Goal: Information Seeking & Learning: Understand process/instructions

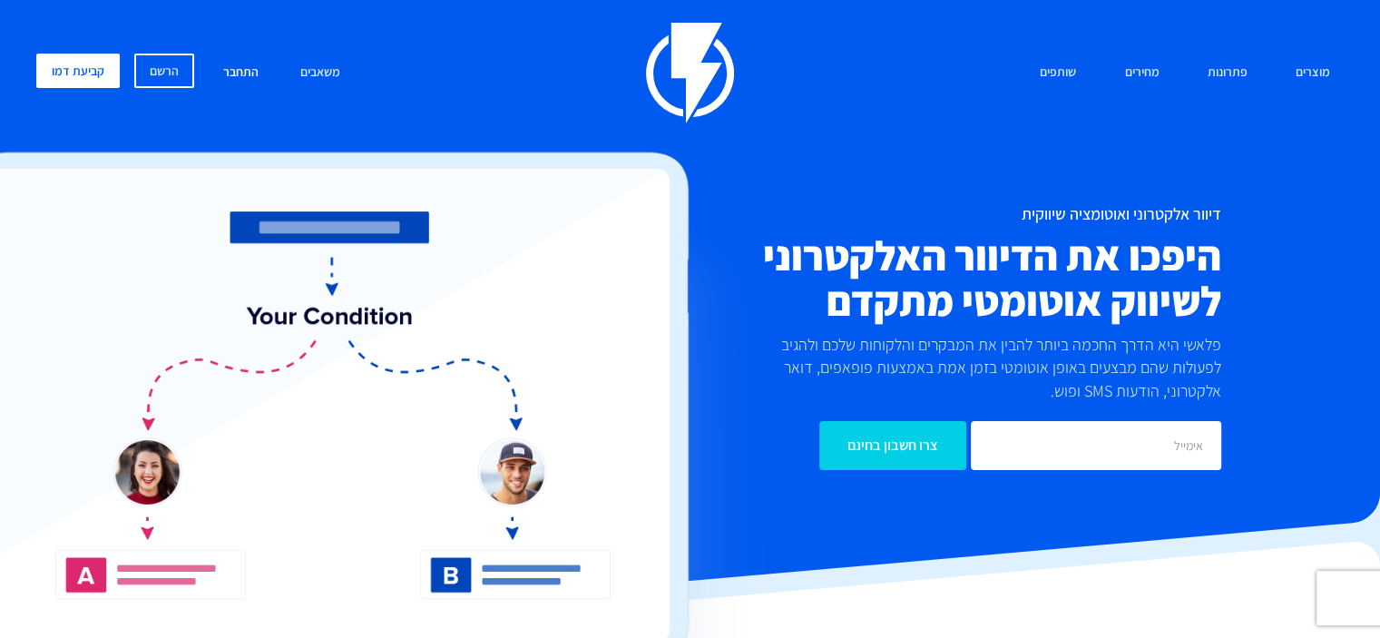
click at [240, 68] on link "התחבר" at bounding box center [241, 73] width 63 height 39
click at [239, 72] on link "התחבר" at bounding box center [241, 73] width 63 height 39
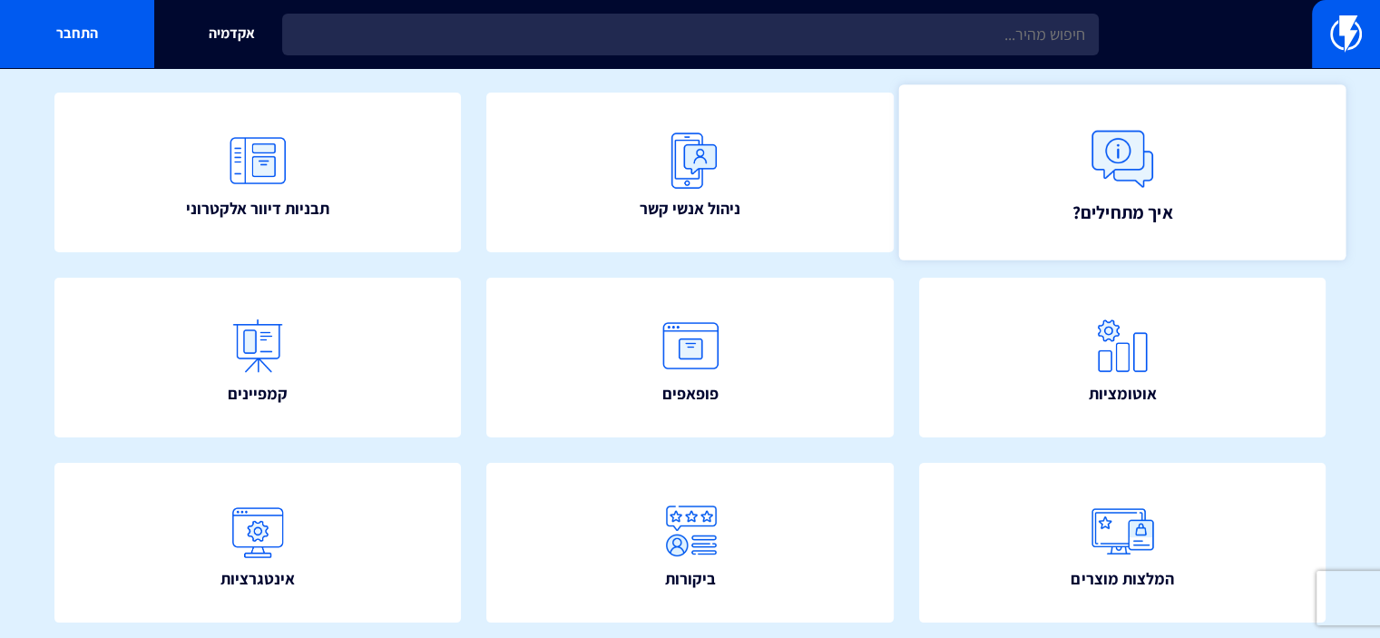
scroll to position [181, 0]
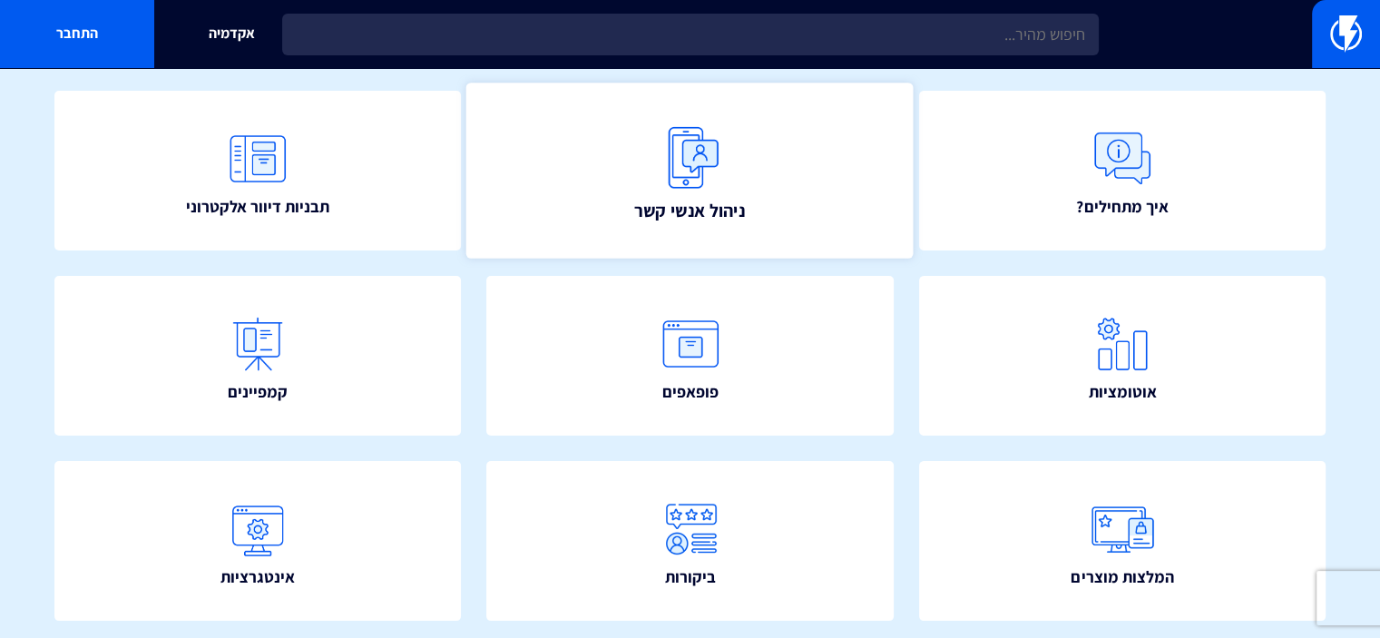
click at [641, 187] on link "ניהול אנשי קשר" at bounding box center [689, 171] width 447 height 176
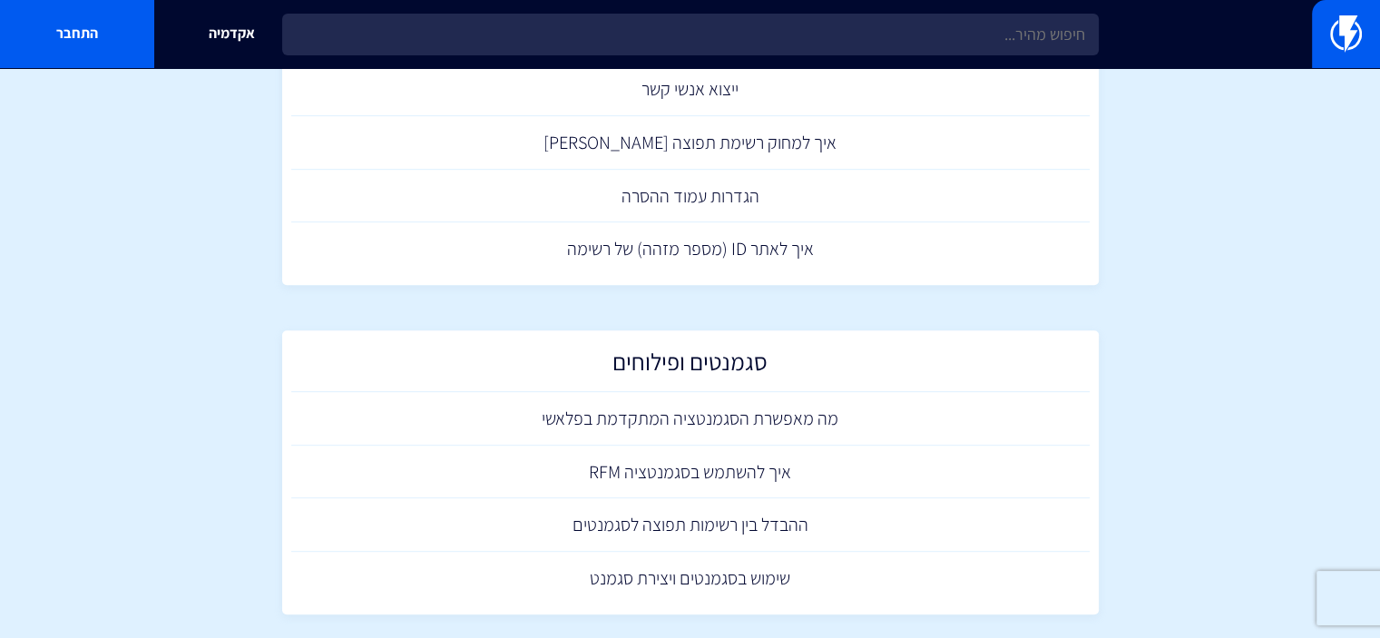
scroll to position [890, 0]
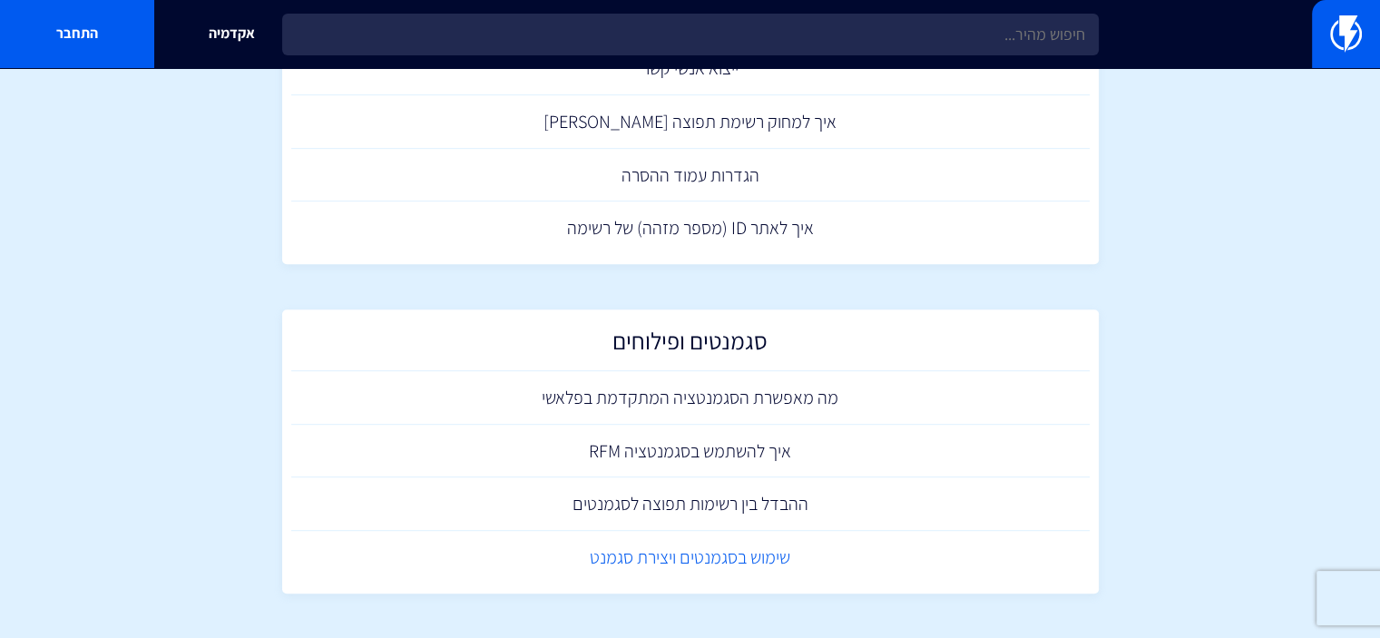
click at [690, 533] on link "שימוש בסגמנטים ויצירת סגמנט" at bounding box center [690, 558] width 799 height 54
